Goal: Task Accomplishment & Management: Complete application form

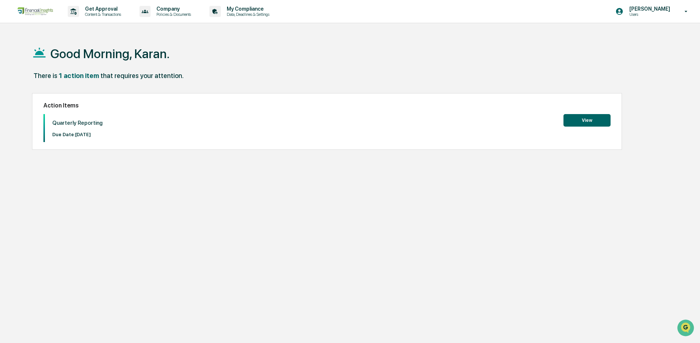
click at [587, 119] on button "View" at bounding box center [586, 120] width 47 height 13
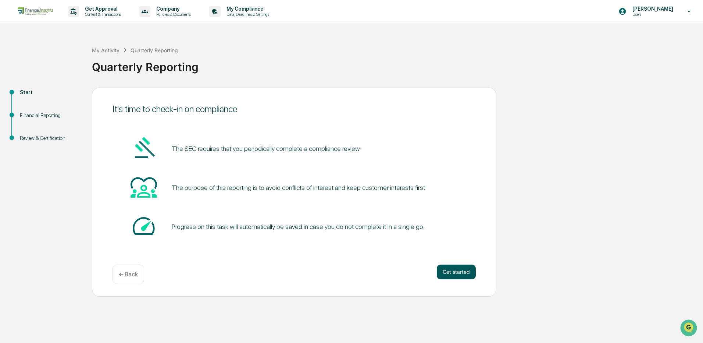
click at [458, 269] on button "Get started" at bounding box center [456, 271] width 39 height 15
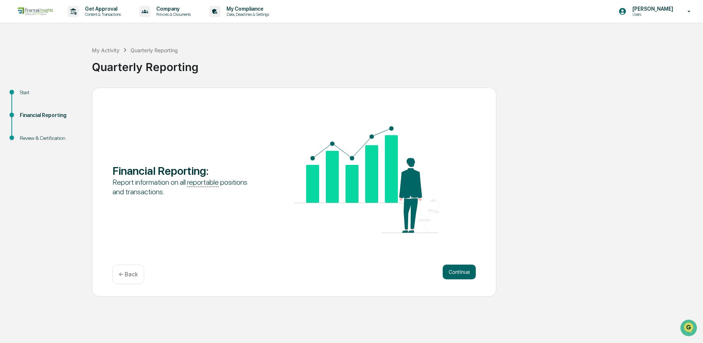
click at [458, 269] on button "Continue" at bounding box center [459, 271] width 33 height 15
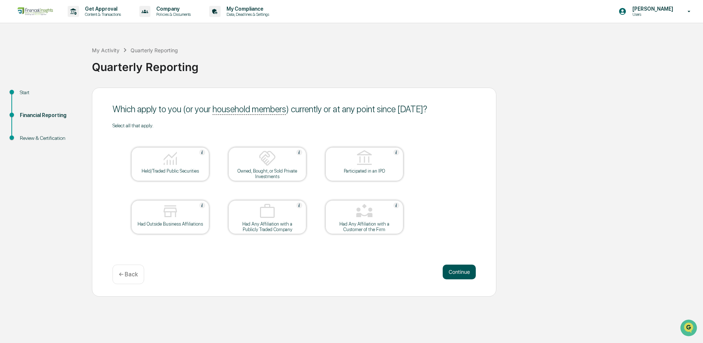
click at [457, 272] on button "Continue" at bounding box center [459, 271] width 33 height 15
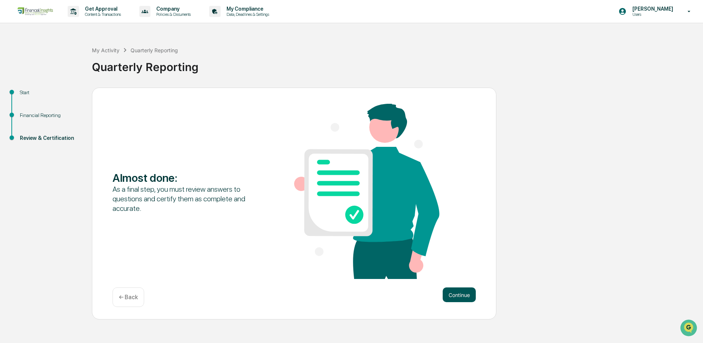
click at [465, 294] on button "Continue" at bounding box center [459, 294] width 33 height 15
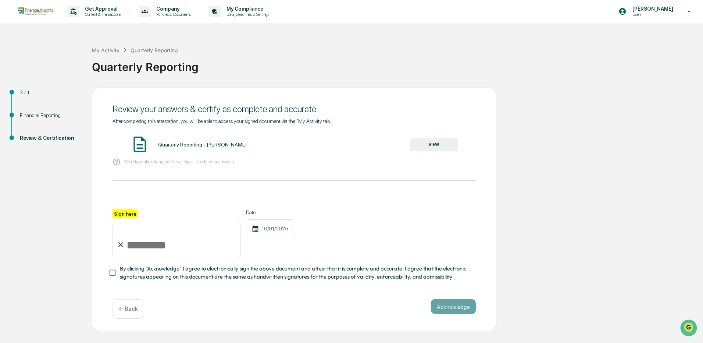
click at [134, 245] on input "Sign here" at bounding box center [177, 239] width 128 height 35
type input "**********"
click at [454, 307] on button "Acknowledge" at bounding box center [453, 306] width 45 height 15
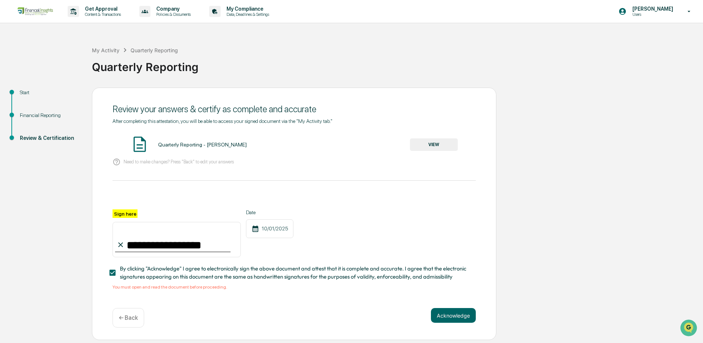
click at [429, 143] on button "VIEW" at bounding box center [434, 144] width 48 height 13
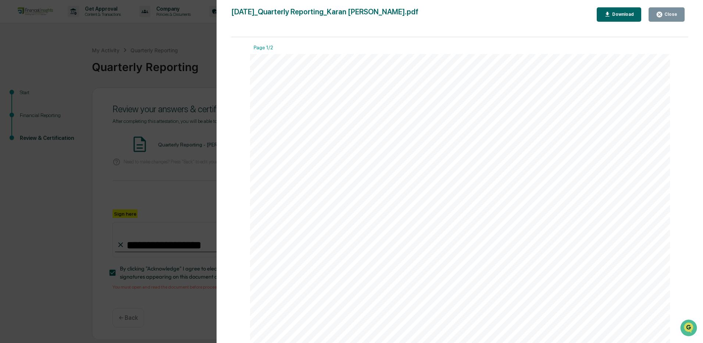
click at [666, 13] on div "Close" at bounding box center [670, 14] width 14 height 5
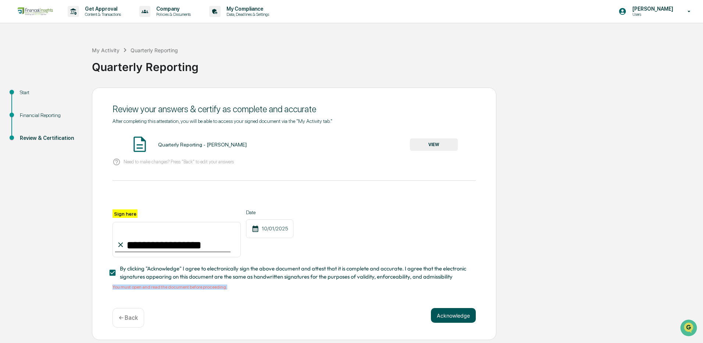
click at [466, 310] on div "**********" at bounding box center [294, 214] width 405 height 253
click at [452, 319] on button "Acknowledge" at bounding box center [453, 315] width 45 height 15
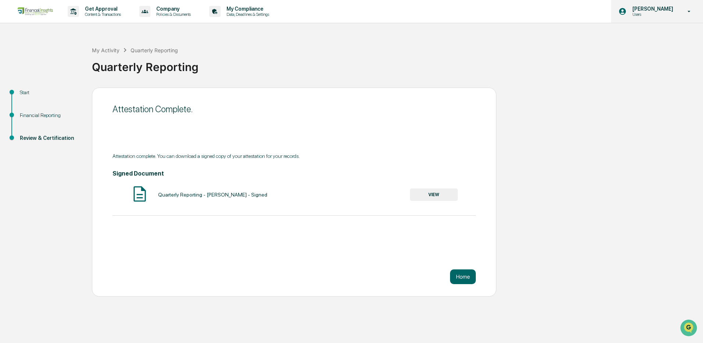
click at [691, 11] on icon at bounding box center [689, 11] width 13 height 7
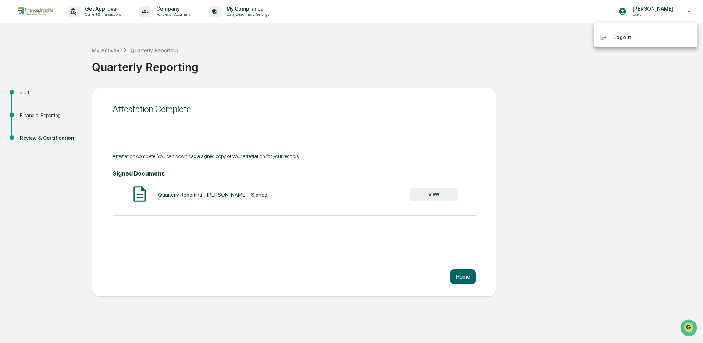
click at [632, 37] on li "Logout" at bounding box center [645, 38] width 103 height 14
